Goal: Find specific page/section: Find specific page/section

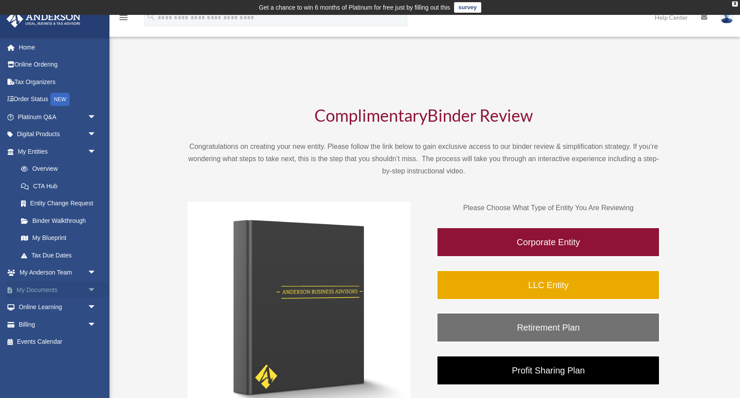
click at [91, 288] on span "arrow_drop_down" at bounding box center [97, 290] width 18 height 18
click at [39, 308] on link "Box" at bounding box center [60, 308] width 97 height 18
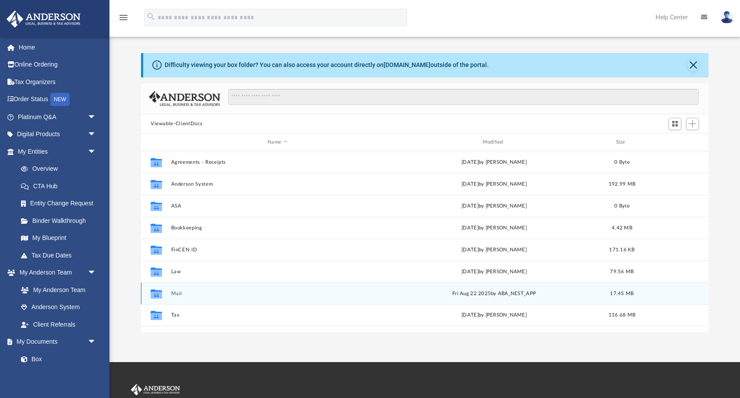
scroll to position [29, 0]
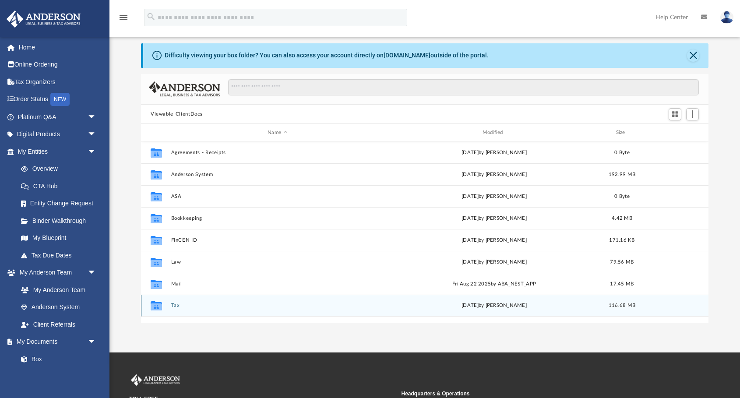
click at [175, 304] on button "Tax" at bounding box center [277, 306] width 213 height 6
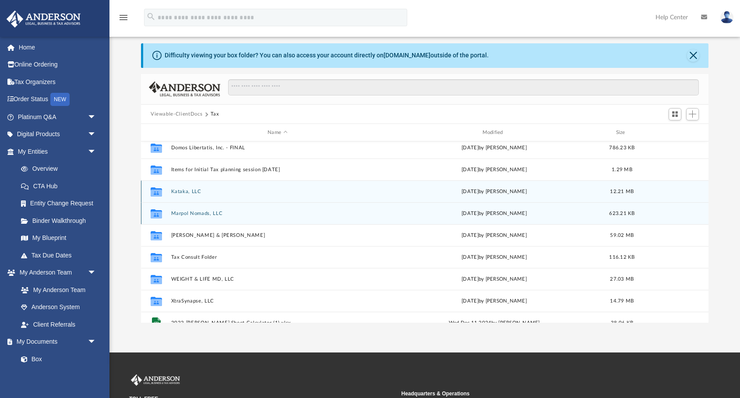
click at [263, 209] on div "Collaborated Folder Marpol Nomads, LLC [DATE] by [PERSON_NAME] 623.21 KB" at bounding box center [425, 213] width 568 height 22
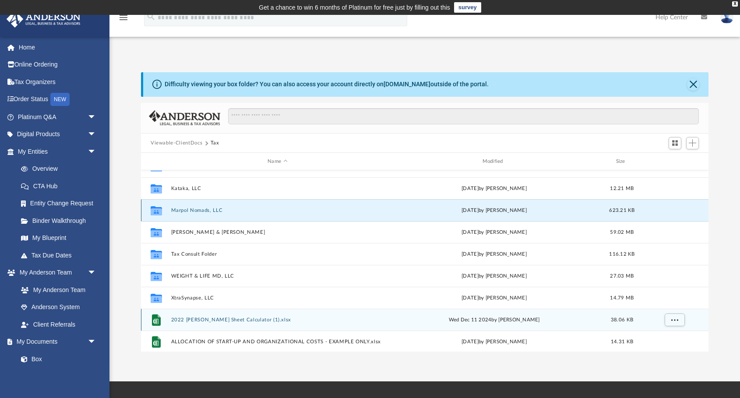
scroll to position [54, 0]
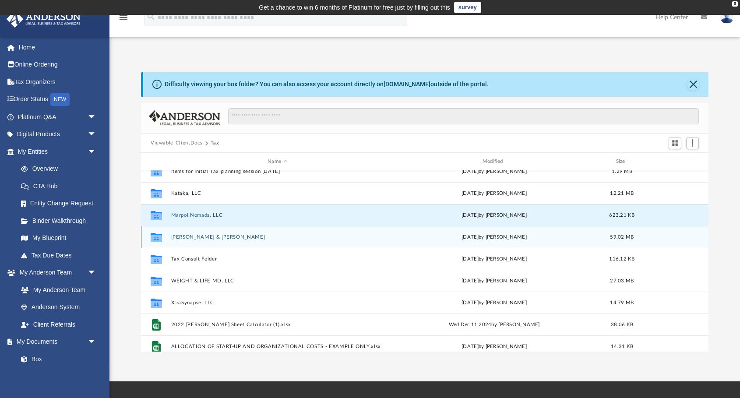
click at [214, 236] on button "[PERSON_NAME] & [PERSON_NAME]" at bounding box center [277, 237] width 213 height 6
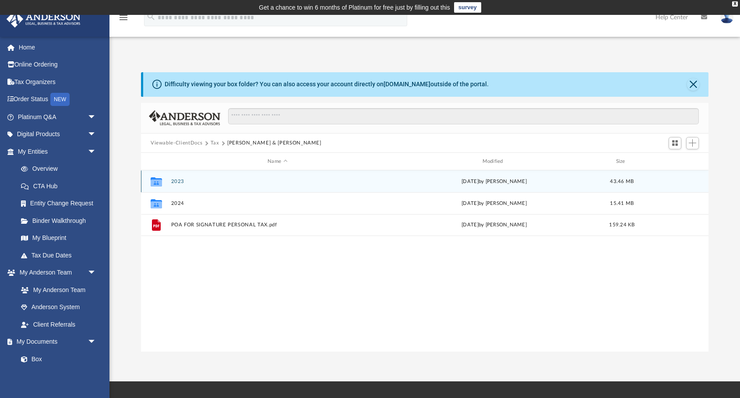
scroll to position [0, 0]
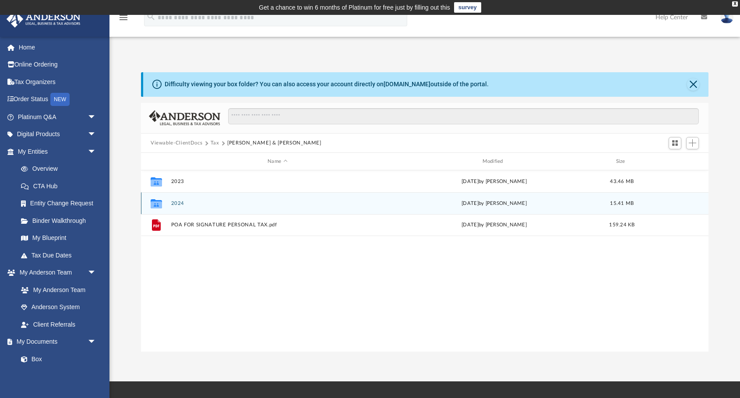
click at [176, 207] on div "Collaborated Folder 2024 [DATE] by [PERSON_NAME] 15.41 MB" at bounding box center [425, 203] width 568 height 22
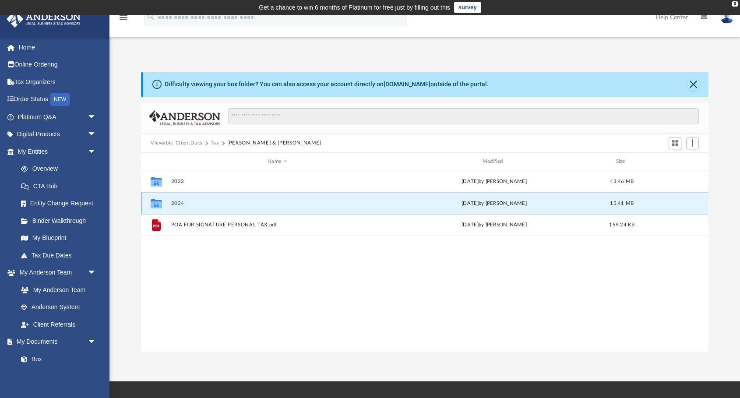
click at [157, 202] on icon "grid" at bounding box center [156, 205] width 11 height 7
click at [186, 202] on button "2024" at bounding box center [277, 204] width 213 height 6
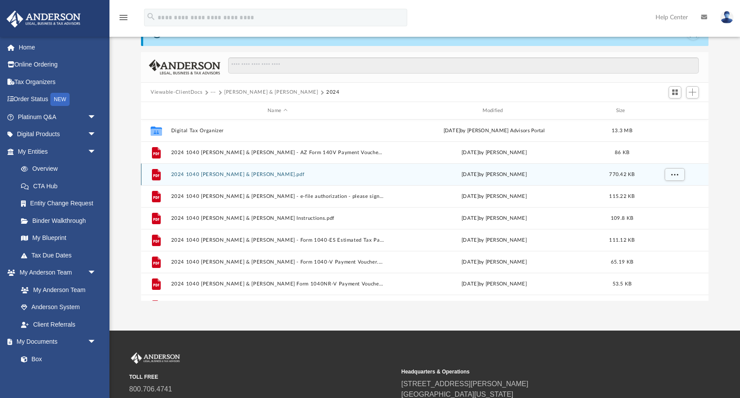
click at [283, 174] on button "2024 1040 [PERSON_NAME] & [PERSON_NAME].pdf" at bounding box center [277, 175] width 213 height 6
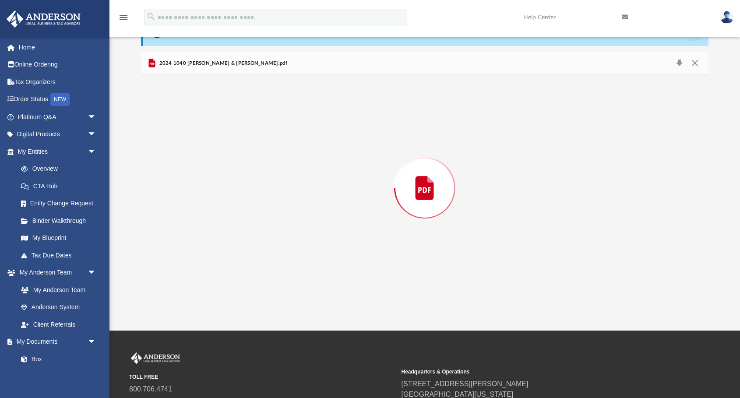
click at [283, 174] on div "Preview" at bounding box center [425, 188] width 568 height 226
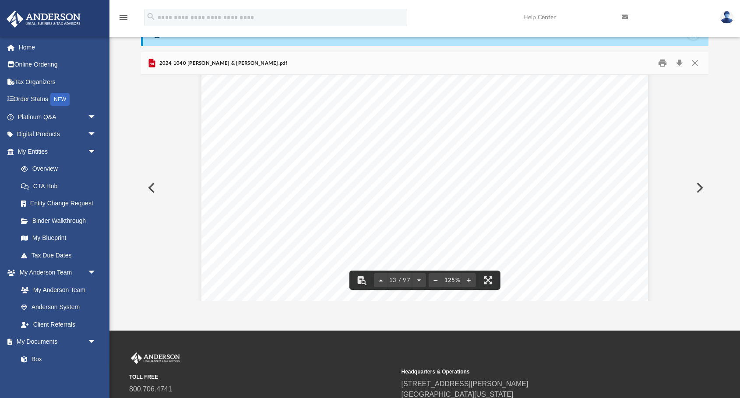
scroll to position [7154, 0]
